Goal: Information Seeking & Learning: Stay updated

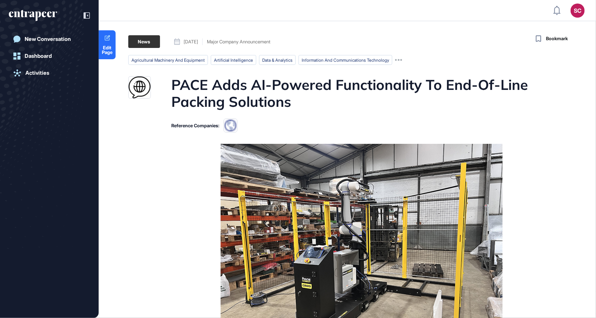
click at [591, 213] on main "News August 04, 2025 Major Company Announcement August 04, 2025 Major Company A…" at bounding box center [348, 293] width 496 height 516
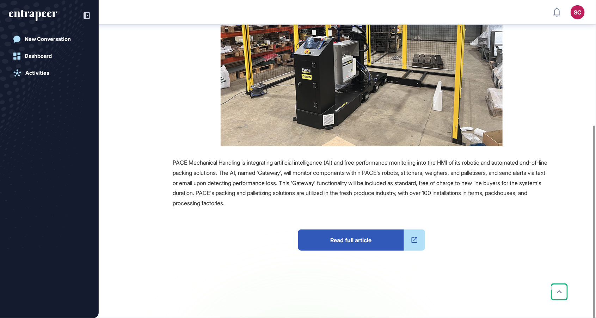
scroll to position [222, 0]
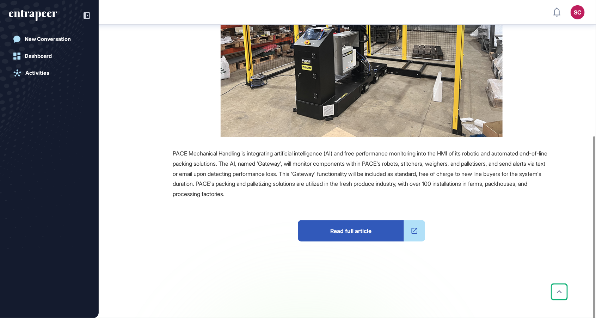
click at [378, 234] on span "Read full article" at bounding box center [351, 230] width 106 height 21
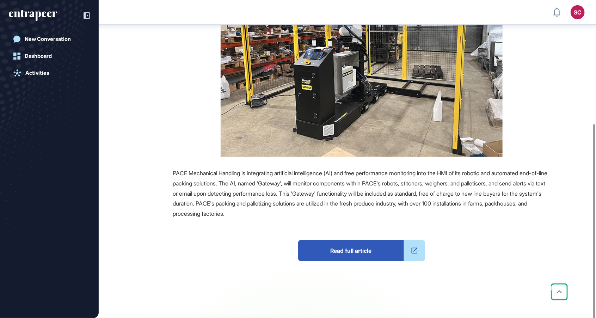
click at [351, 250] on span "Read full article" at bounding box center [351, 250] width 106 height 21
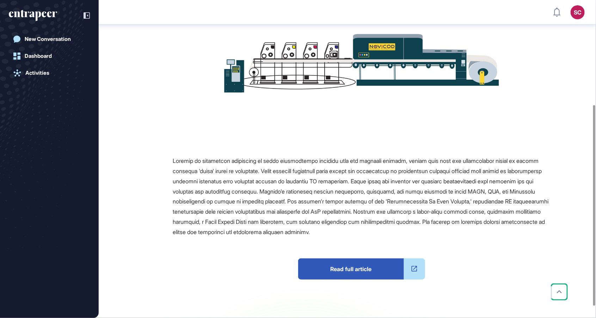
scroll to position [166, 0]
click at [375, 268] on span "Read full article" at bounding box center [351, 268] width 106 height 21
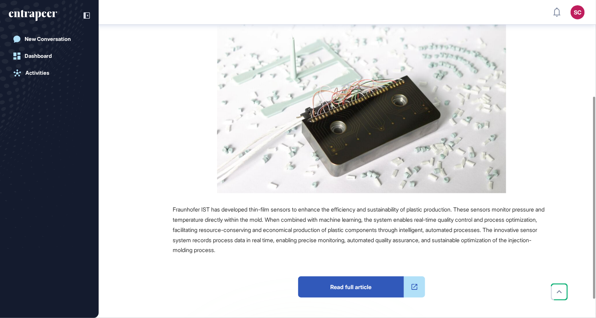
scroll to position [200, 0]
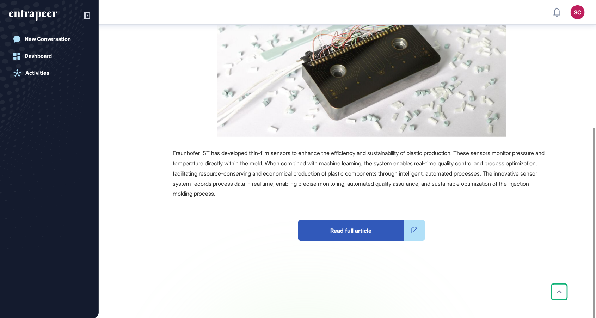
click at [367, 224] on span "Read full article" at bounding box center [351, 230] width 106 height 21
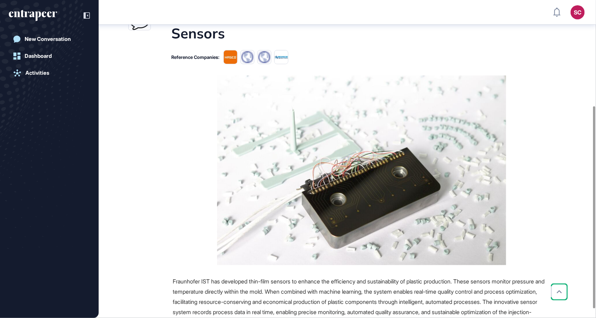
scroll to position [0, 0]
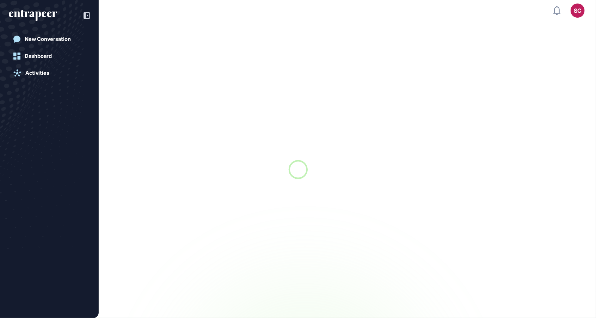
scroll to position [0, 0]
